Goal: Transaction & Acquisition: Purchase product/service

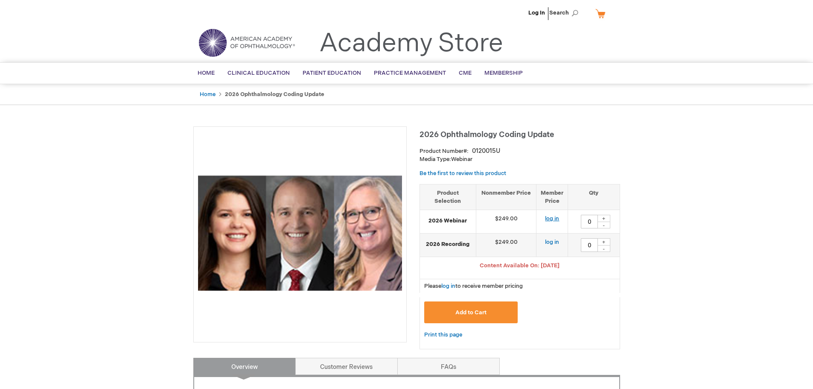
click at [555, 217] on link "log in" at bounding box center [552, 218] width 14 height 7
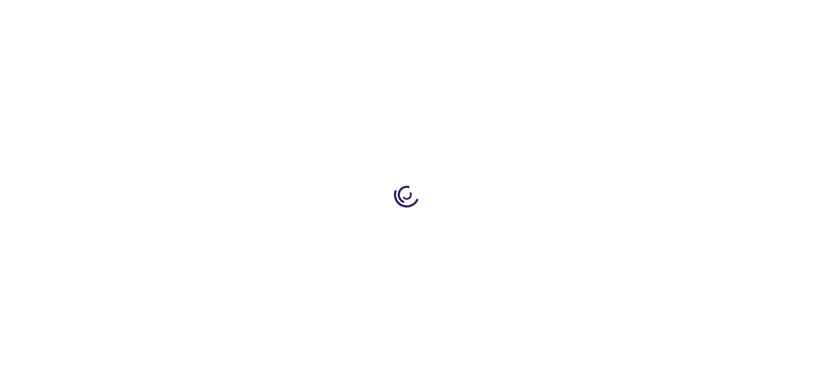
type input "0"
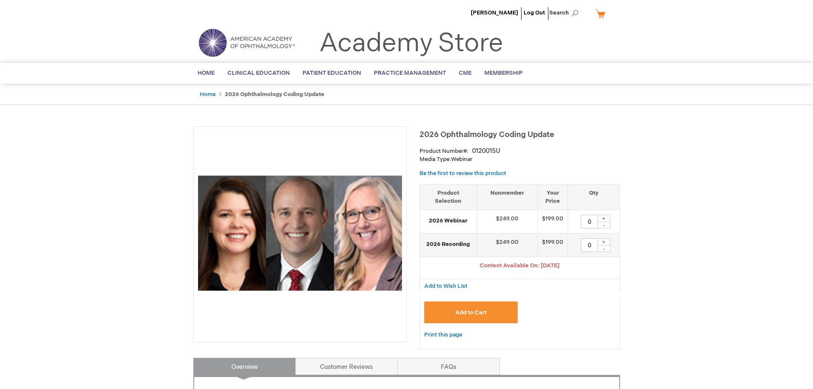
click at [606, 216] on div "+" at bounding box center [603, 218] width 13 height 7
type input "1"
click at [481, 312] on span "Add to Cart" at bounding box center [470, 312] width 31 height 7
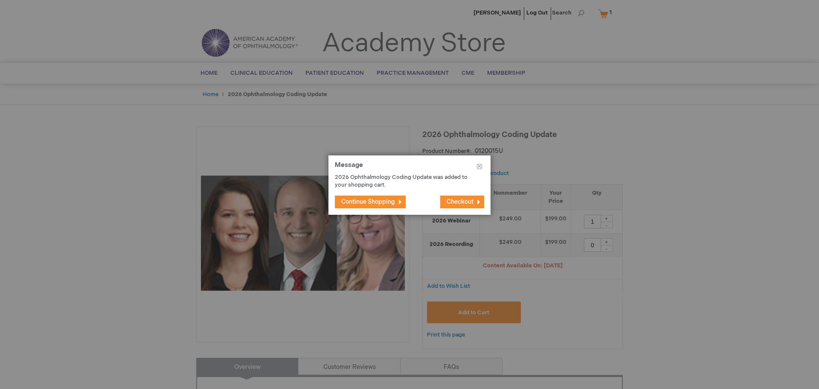
click at [392, 203] on span "Continue Shopping" at bounding box center [368, 201] width 54 height 7
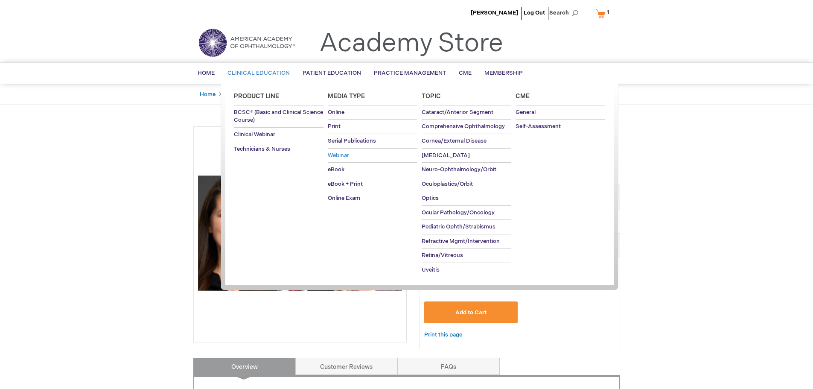
click at [343, 154] on span "Webinar" at bounding box center [338, 155] width 21 height 7
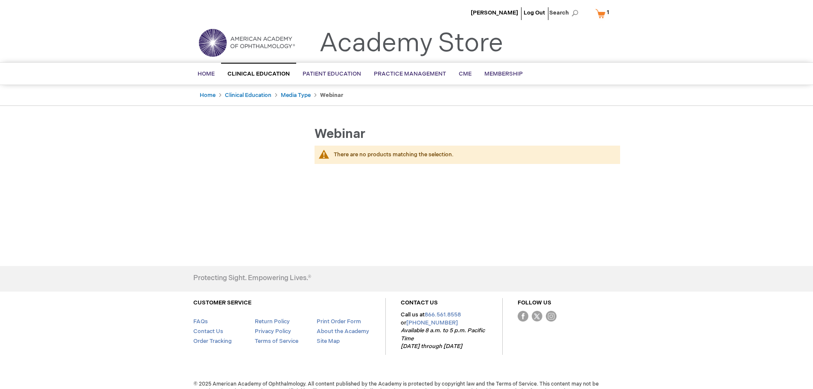
click at [603, 14] on link "My Cart 1 1 items" at bounding box center [603, 13] width 21 height 15
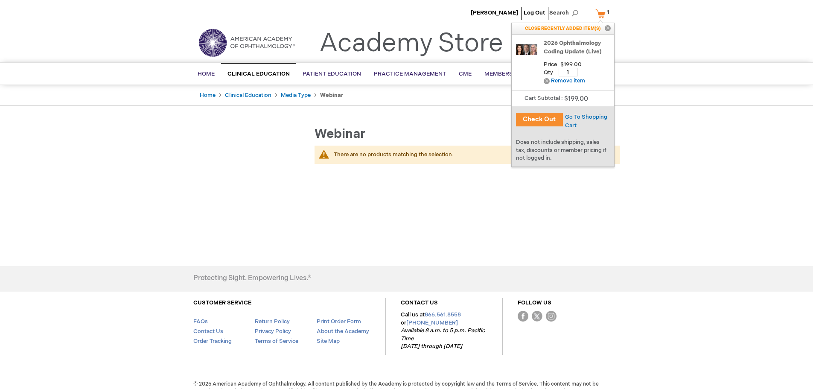
click at [536, 120] on button "Check Out" at bounding box center [539, 120] width 47 height 14
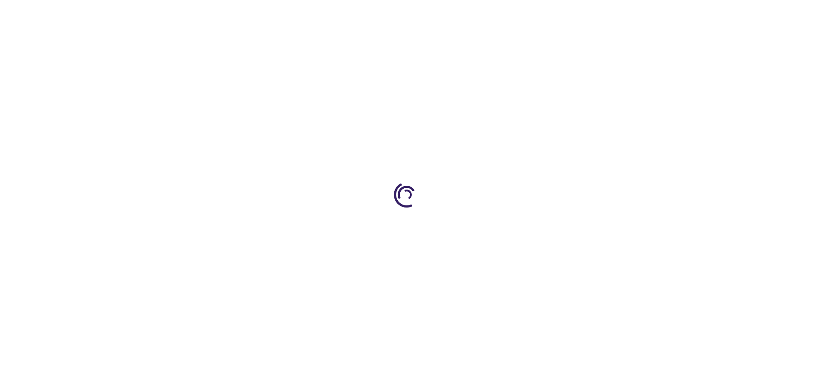
select select "US"
select select "23"
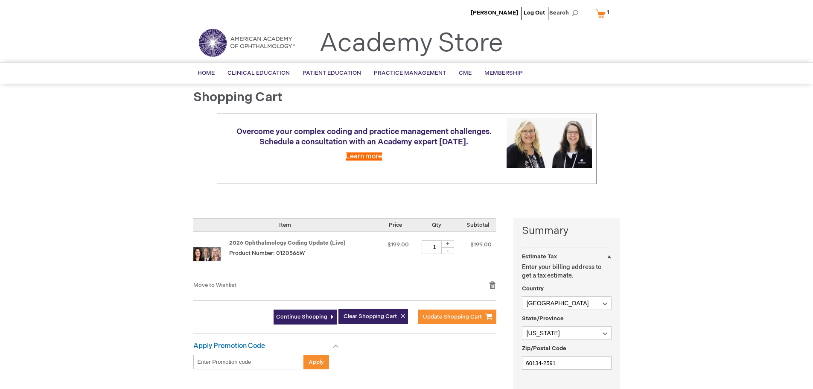
scroll to position [171, 0]
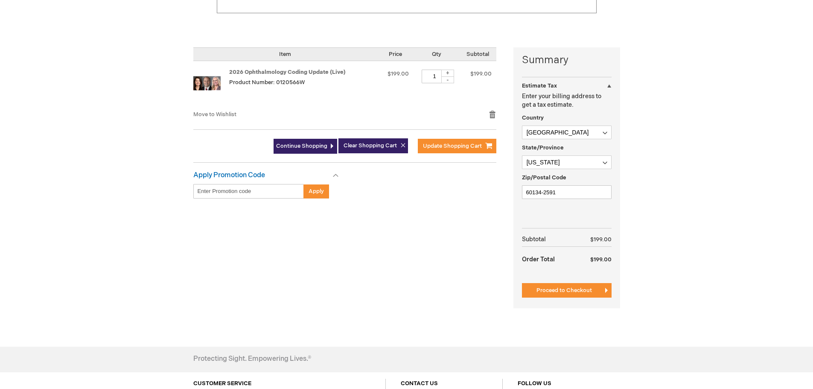
click at [558, 289] on span "Proceed to Checkout" at bounding box center [563, 290] width 55 height 7
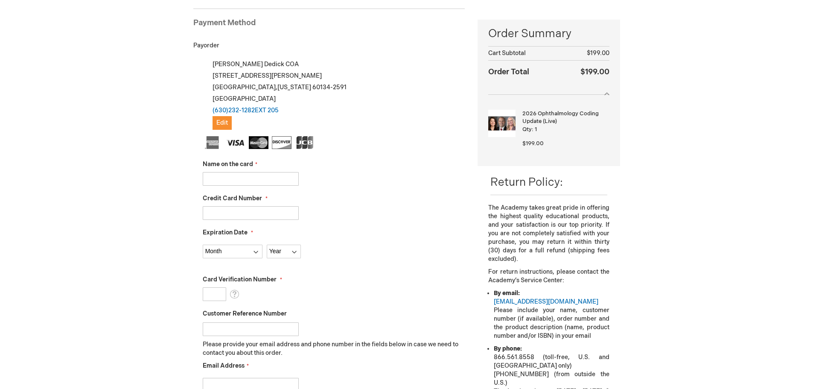
click at [224, 181] on input "Name on the card" at bounding box center [251, 179] width 96 height 14
type input "[PERSON_NAME]"
click at [229, 214] on input "Credit Card Number" at bounding box center [251, 213] width 96 height 14
type input "4312970096929202"
click at [223, 251] on select "Month 01 - January 02 - February 03 - March 04 - April 05 - May 06 - June 07 - …" at bounding box center [233, 251] width 60 height 14
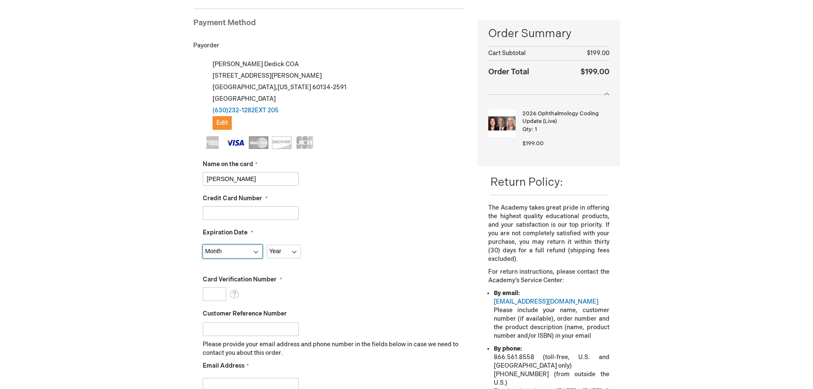
select select "6"
click at [203, 244] on select "Month 01 - January 02 - February 03 - March 04 - April 05 - May 06 - June 07 - …" at bounding box center [233, 251] width 60 height 14
click at [273, 254] on select "Year 2025 2026 2027 2028 2029 2030 2031 2032 2033 2034 2035" at bounding box center [284, 251] width 34 height 14
select select "2027"
click at [267, 244] on select "Year 2025 2026 2027 2028 2029 2030 2031 2032 2033 2034 2035" at bounding box center [284, 251] width 34 height 14
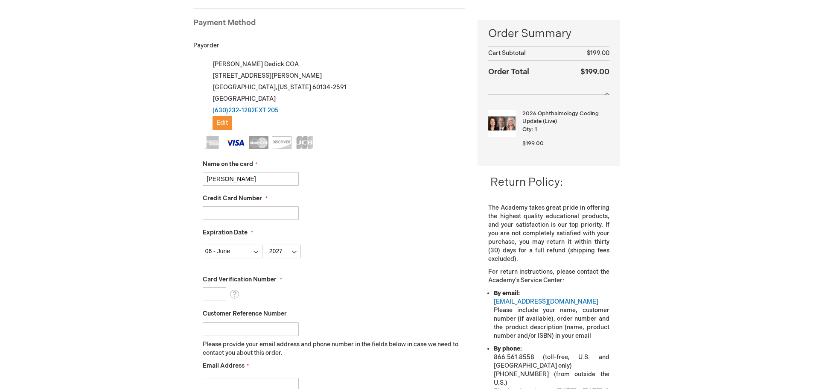
click at [216, 288] on input "Card Verification Number" at bounding box center [214, 294] width 23 height 14
type input "926"
click at [338, 304] on fieldset "Name on the card Jacklyn Dedick Credit Card Number 4312970096929202 Expiration …" at bounding box center [334, 287] width 262 height 302
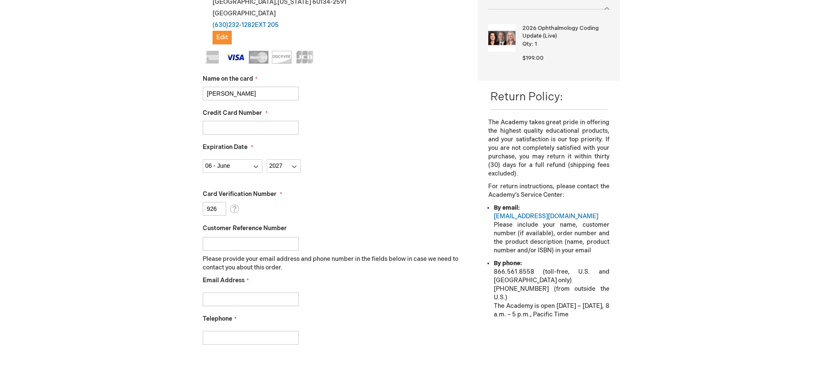
scroll to position [288, 0]
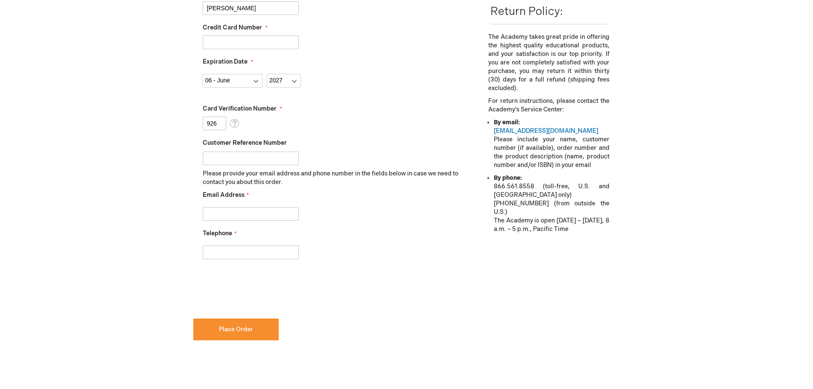
click at [225, 213] on input "Email Address" at bounding box center [251, 214] width 96 height 14
type input "jdedick@genevaeye.com"
type input "6302321282"
click at [344, 235] on div "Telephone 6302321282" at bounding box center [334, 244] width 262 height 30
checkbox input "true"
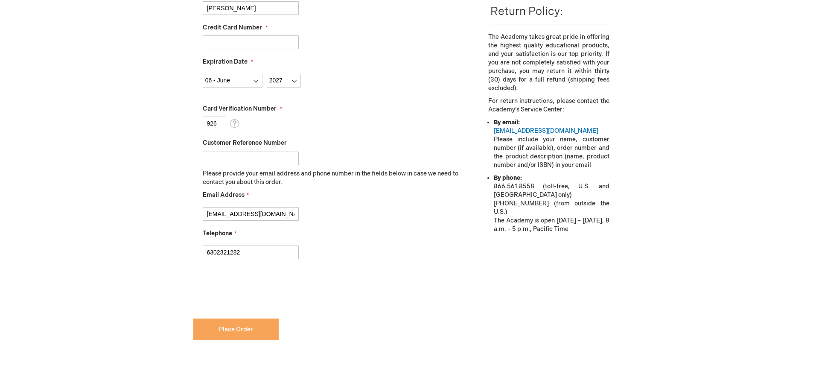
click at [253, 333] on button "Place Order" at bounding box center [235, 329] width 85 height 22
